Goal: Task Accomplishment & Management: Manage account settings

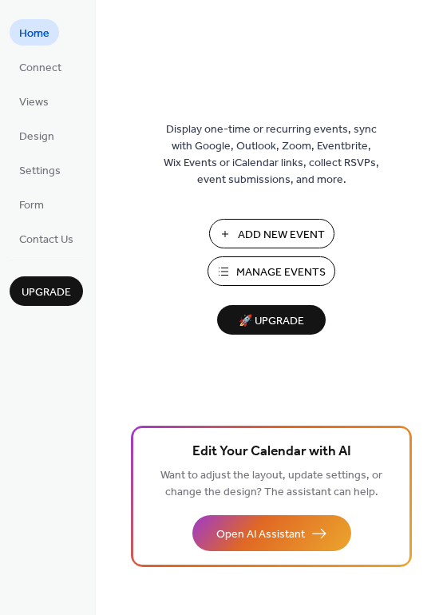
click at [310, 280] on span "Manage Events" at bounding box center [280, 272] width 89 height 17
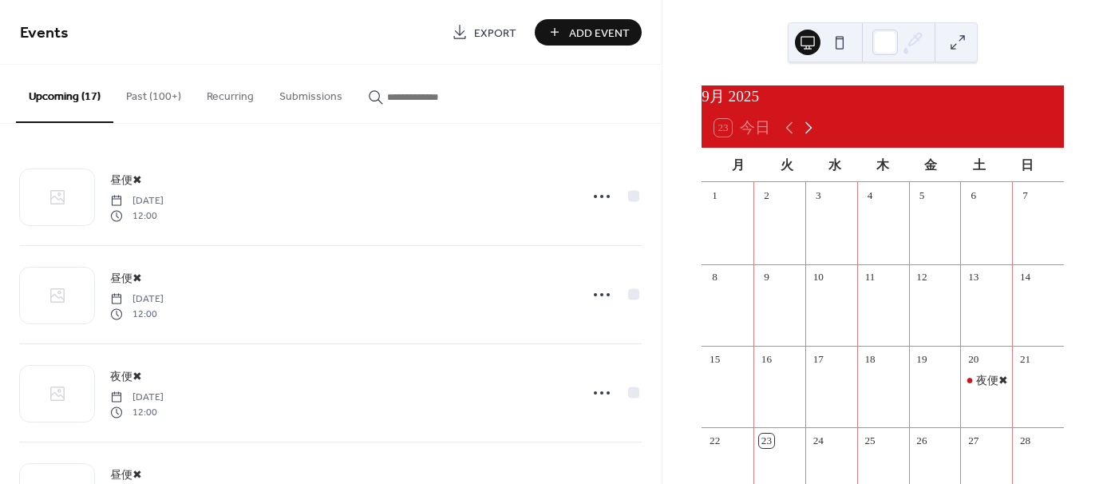
click at [804, 134] on icon at bounding box center [808, 127] width 19 height 19
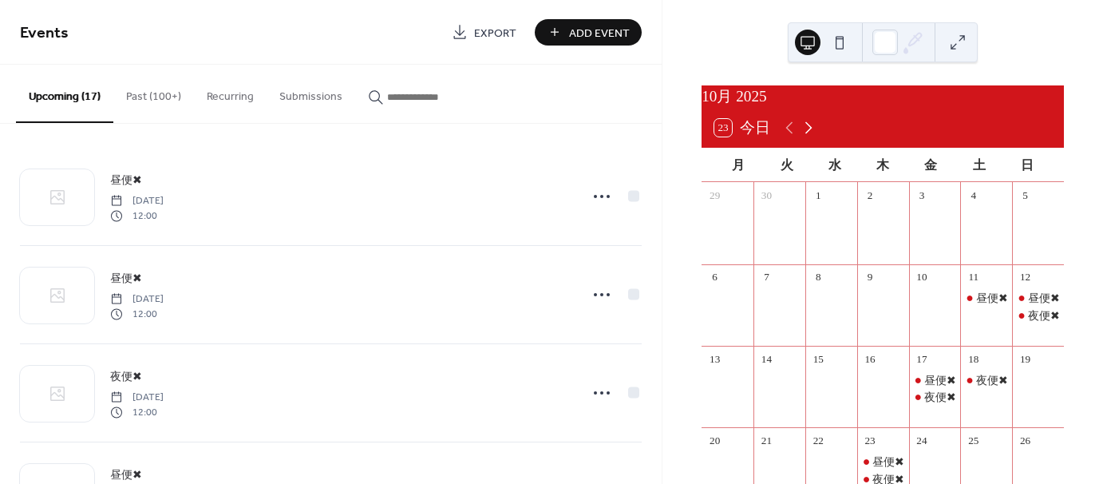
click at [804, 134] on icon at bounding box center [808, 127] width 19 height 19
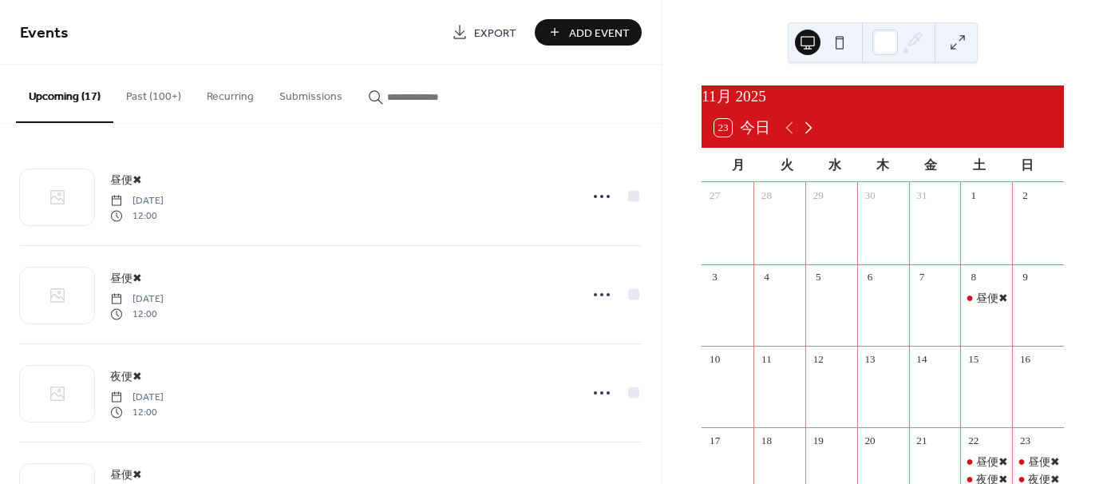
click at [804, 134] on icon at bounding box center [808, 127] width 19 height 19
click at [882, 224] on div "test1" at bounding box center [883, 216] width 22 height 16
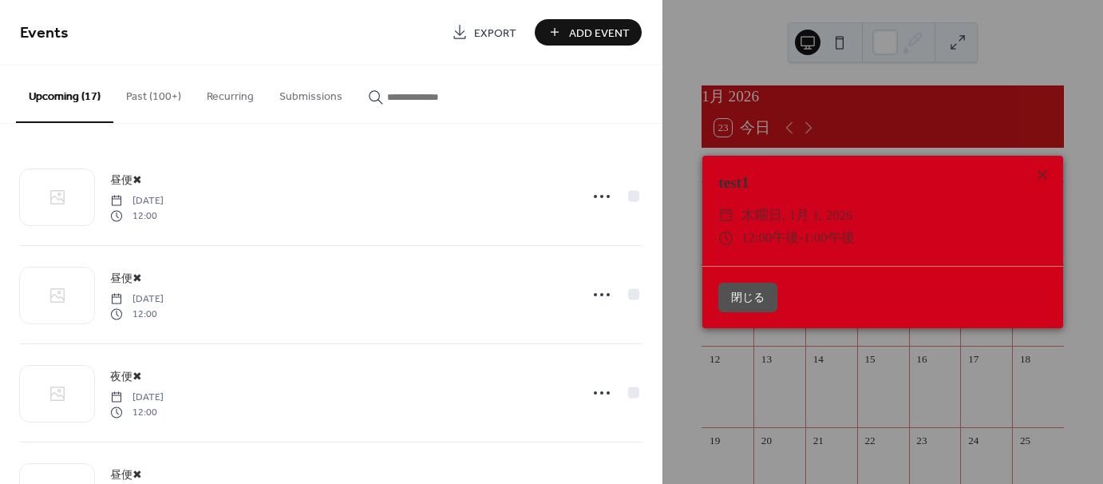
click at [743, 301] on button "閉じる" at bounding box center [747, 298] width 59 height 30
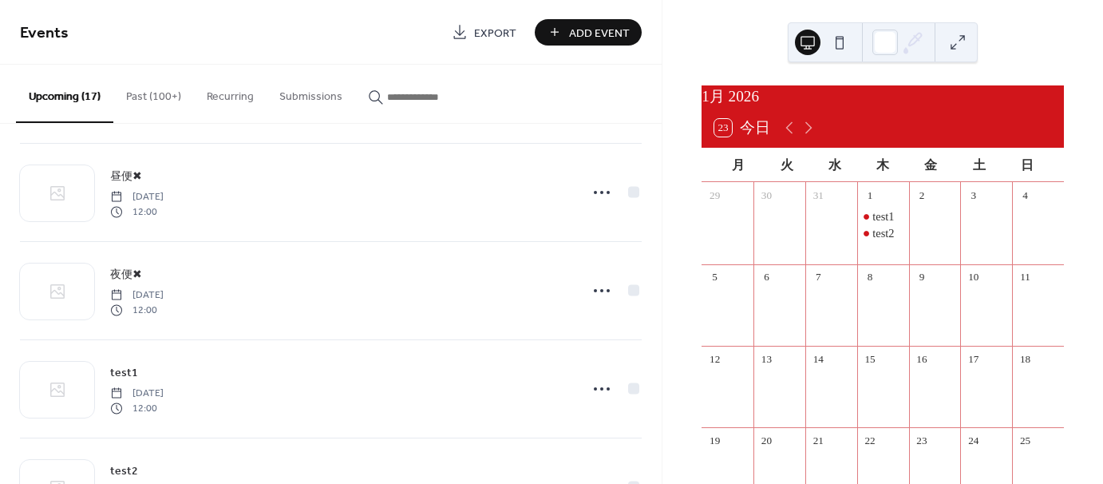
scroll to position [1352, 0]
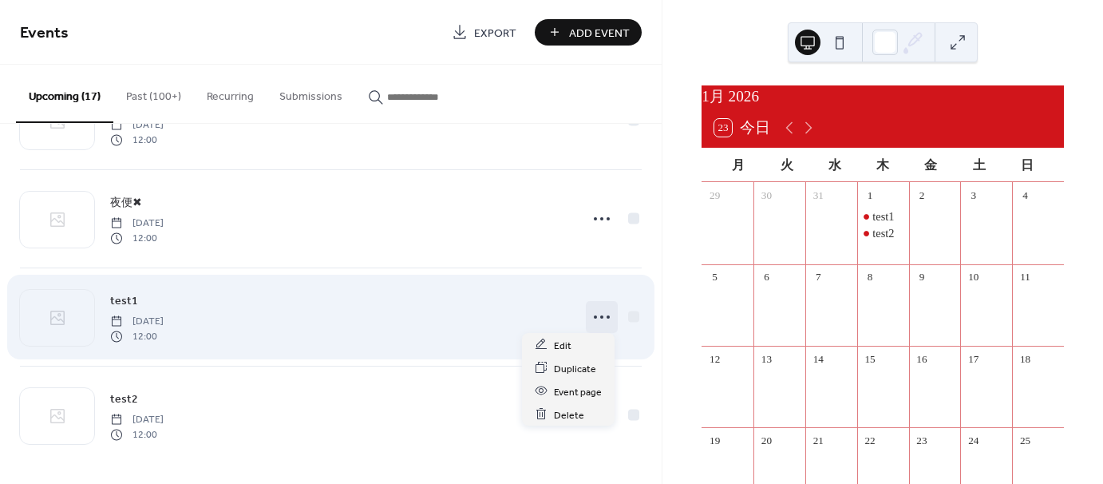
click at [600, 322] on icon at bounding box center [602, 317] width 26 height 26
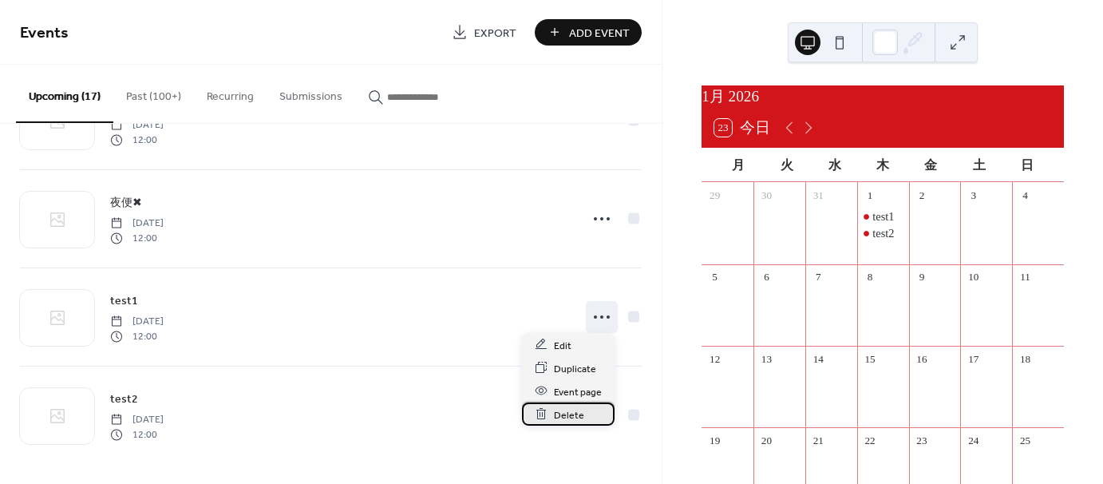
click at [574, 406] on span "Delete" at bounding box center [569, 414] width 30 height 17
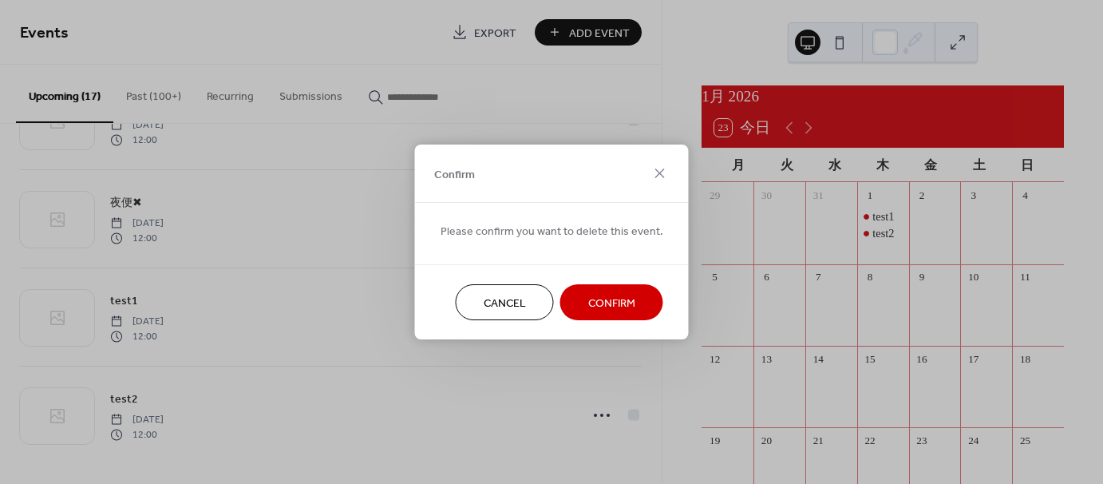
click at [600, 303] on span "Confirm" at bounding box center [611, 303] width 47 height 17
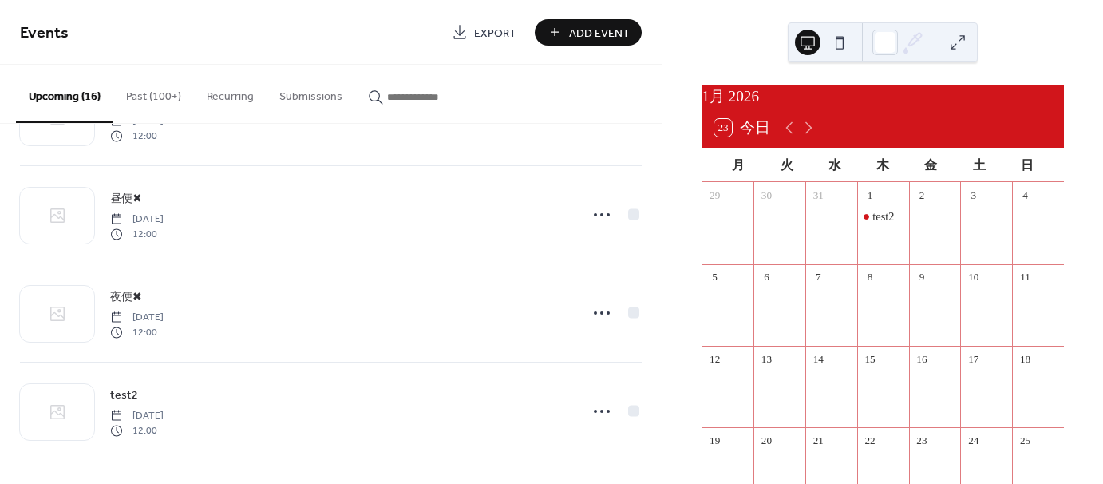
scroll to position [1255, 0]
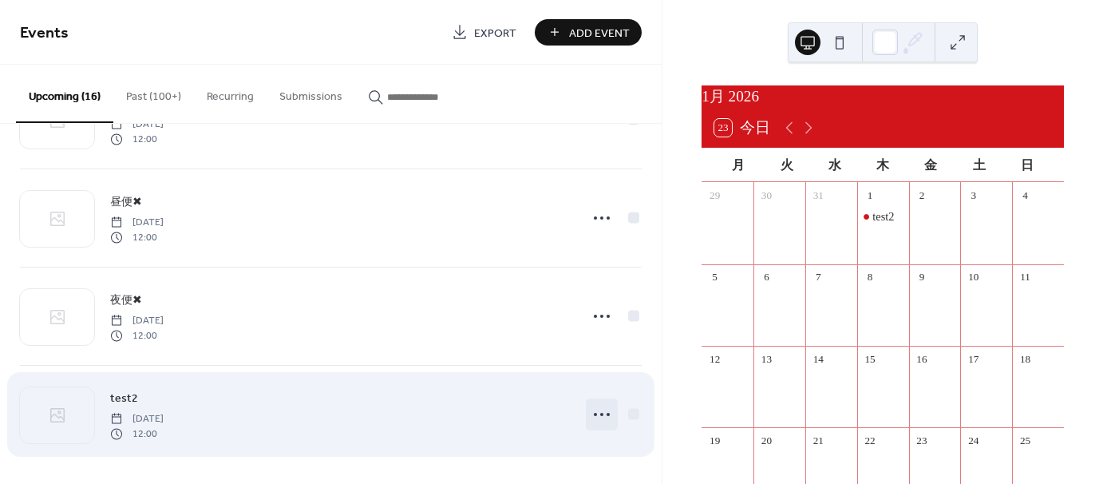
click at [600, 413] on circle at bounding box center [601, 414] width 3 height 3
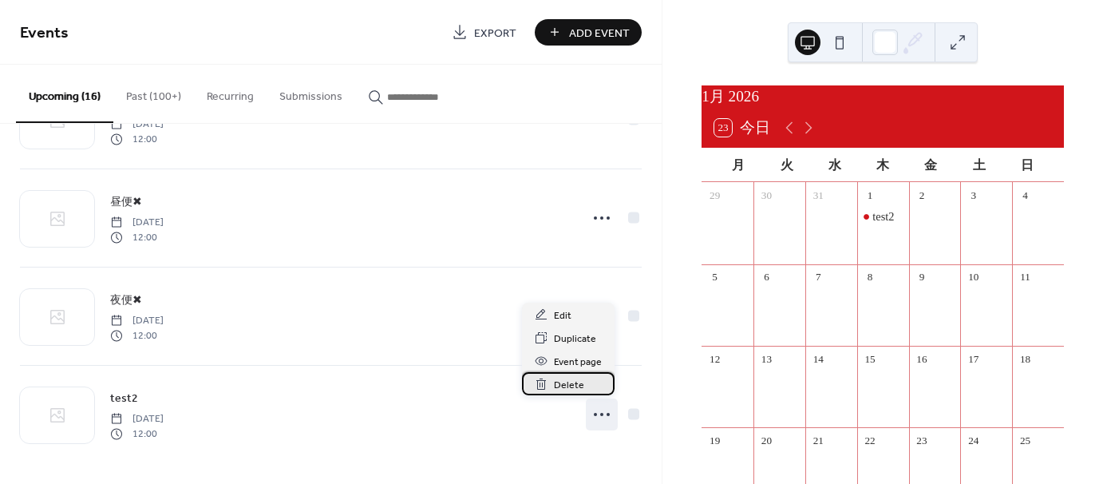
click at [575, 383] on span "Delete" at bounding box center [569, 385] width 30 height 17
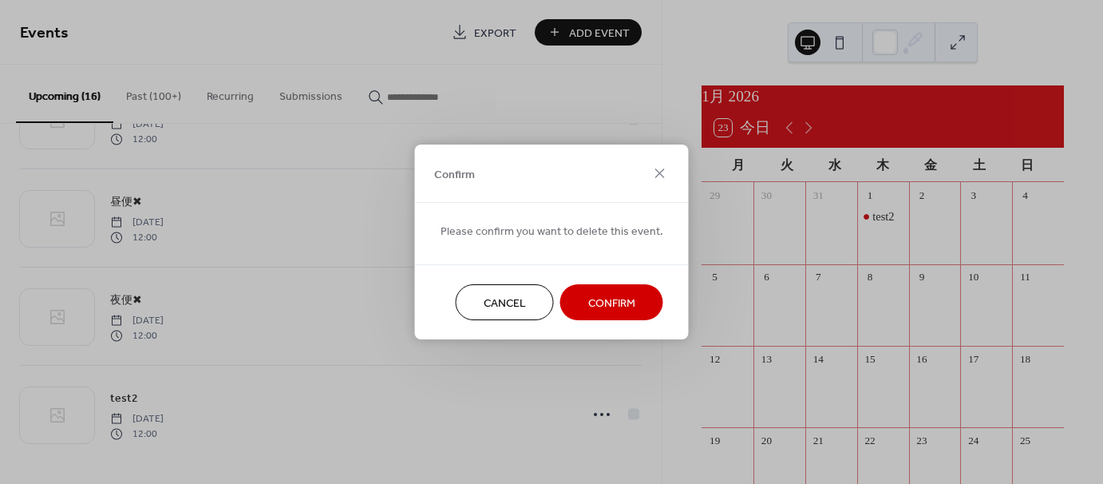
click at [635, 307] on button "Confirm" at bounding box center [611, 302] width 103 height 36
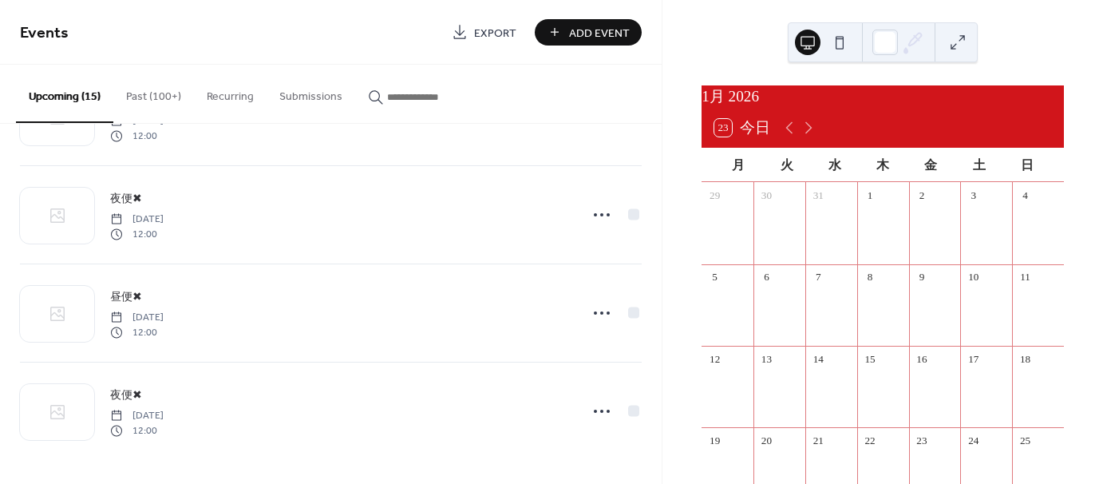
scroll to position [1156, 0]
